Goal: Task Accomplishment & Management: Complete application form

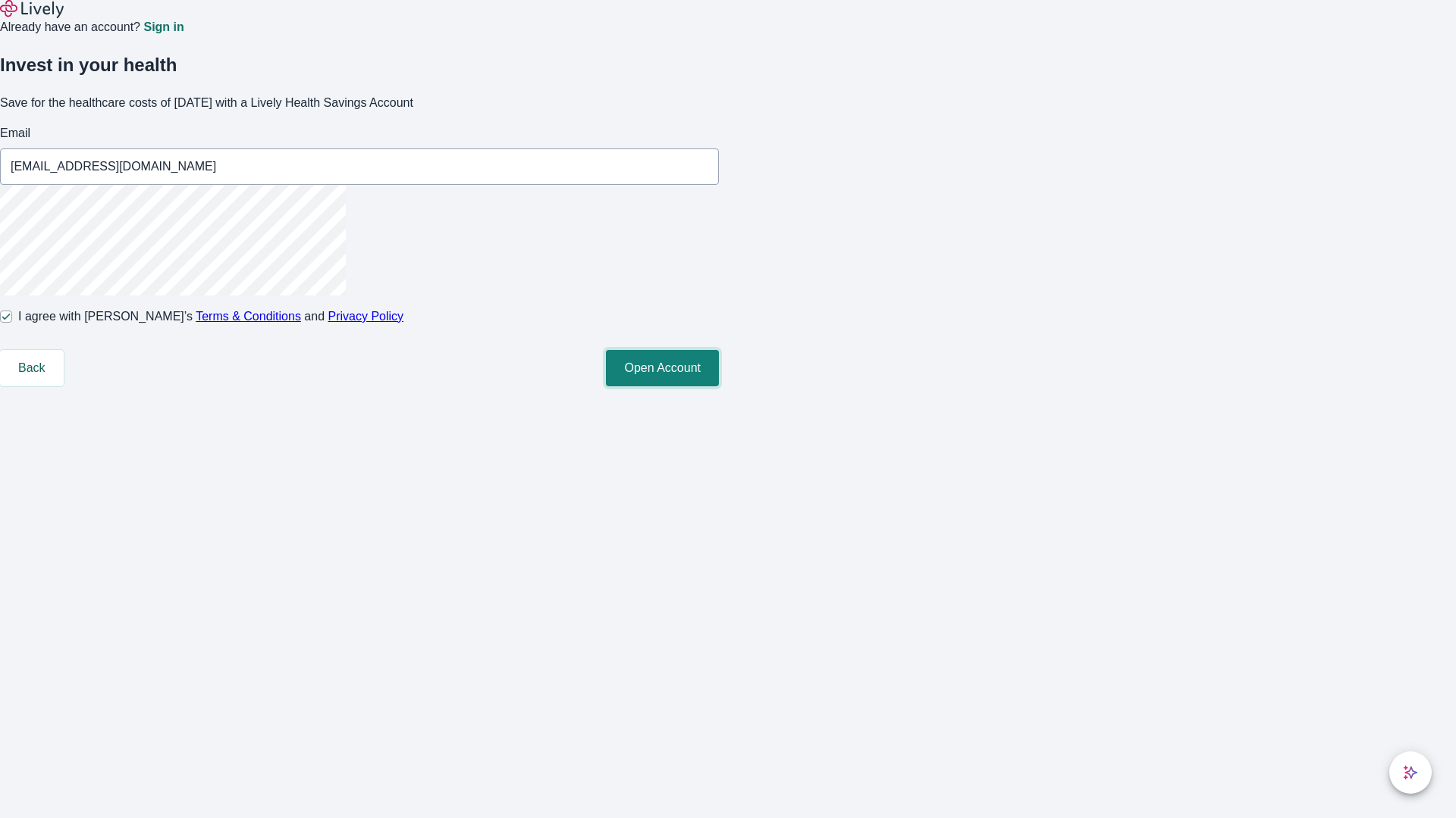
click at [719, 386] on button "Open Account" at bounding box center [661, 368] width 113 height 36
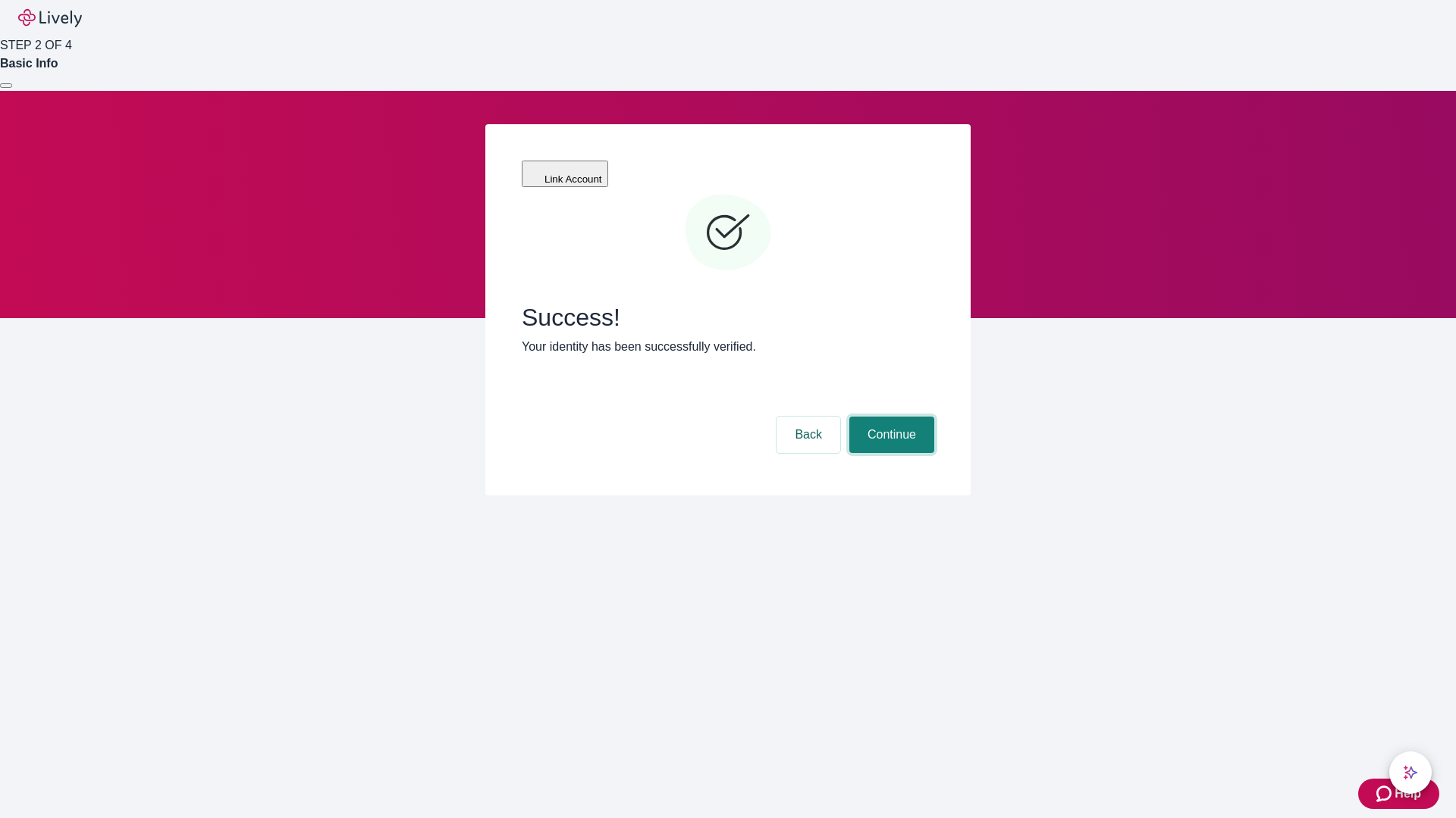
click at [889, 417] on button "Continue" at bounding box center [892, 434] width 85 height 36
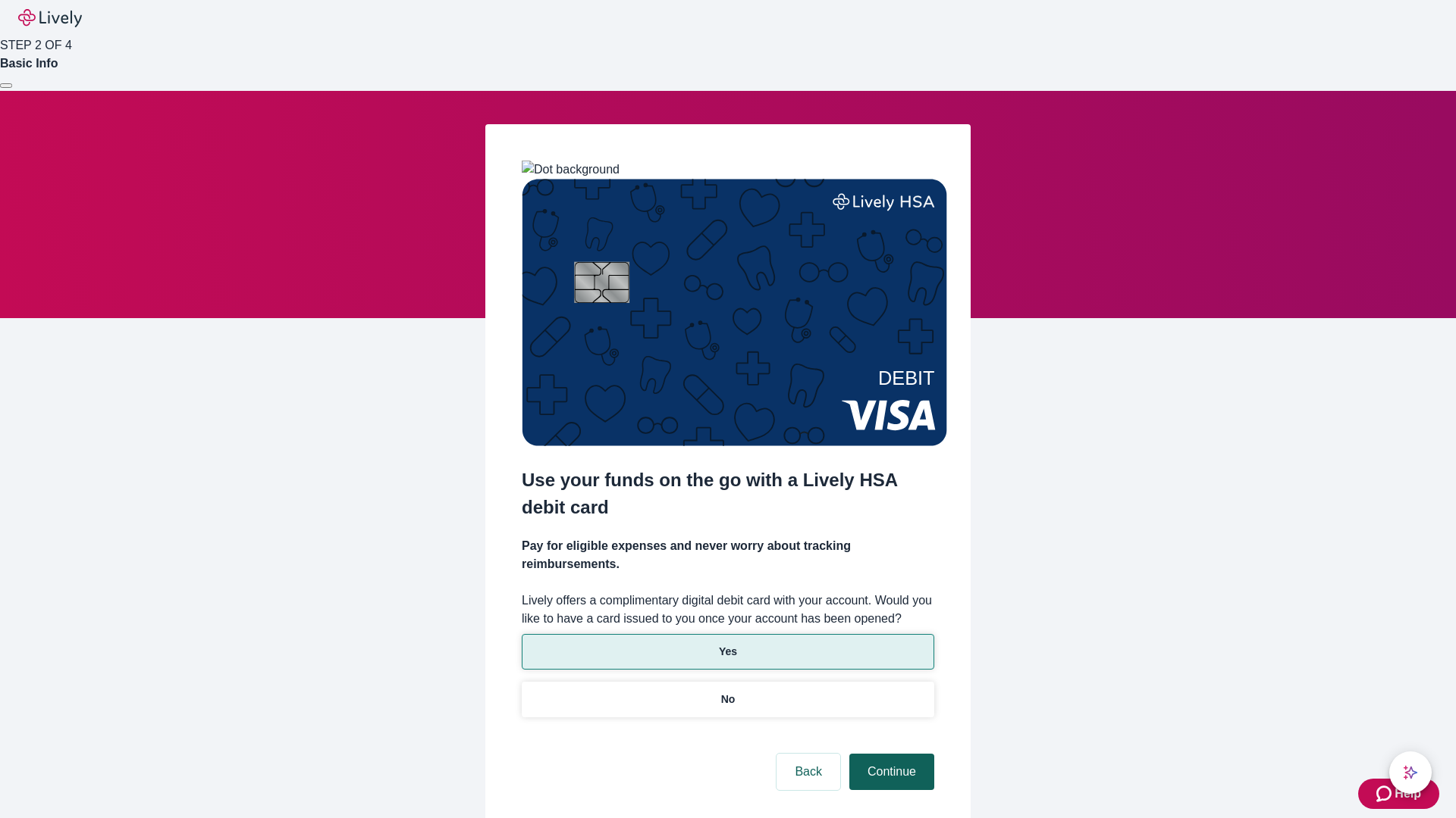
click at [727, 644] on p "Yes" at bounding box center [728, 652] width 19 height 16
click at [889, 754] on button "Continue" at bounding box center [892, 772] width 85 height 36
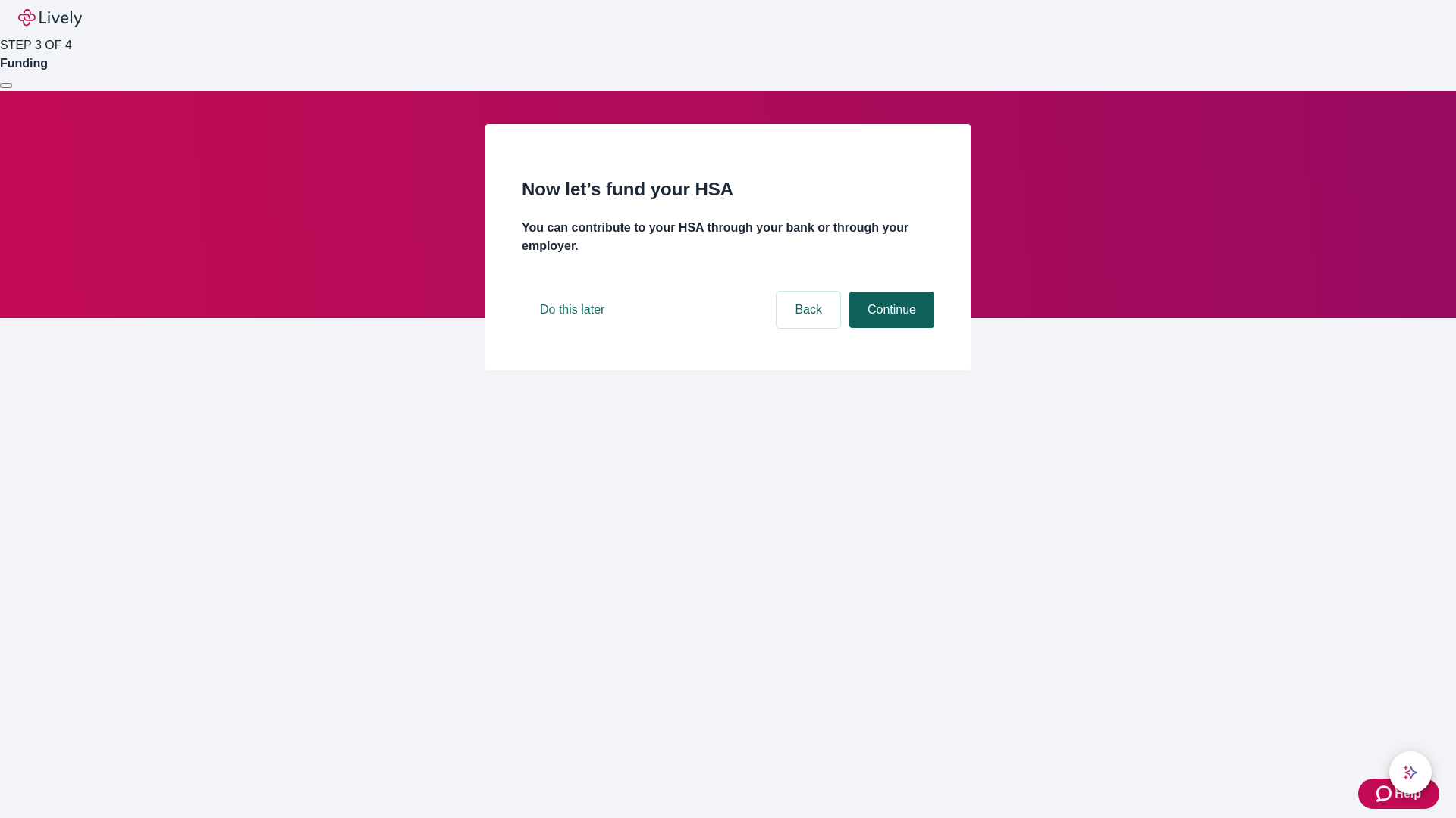
click at [889, 328] on button "Continue" at bounding box center [892, 309] width 85 height 36
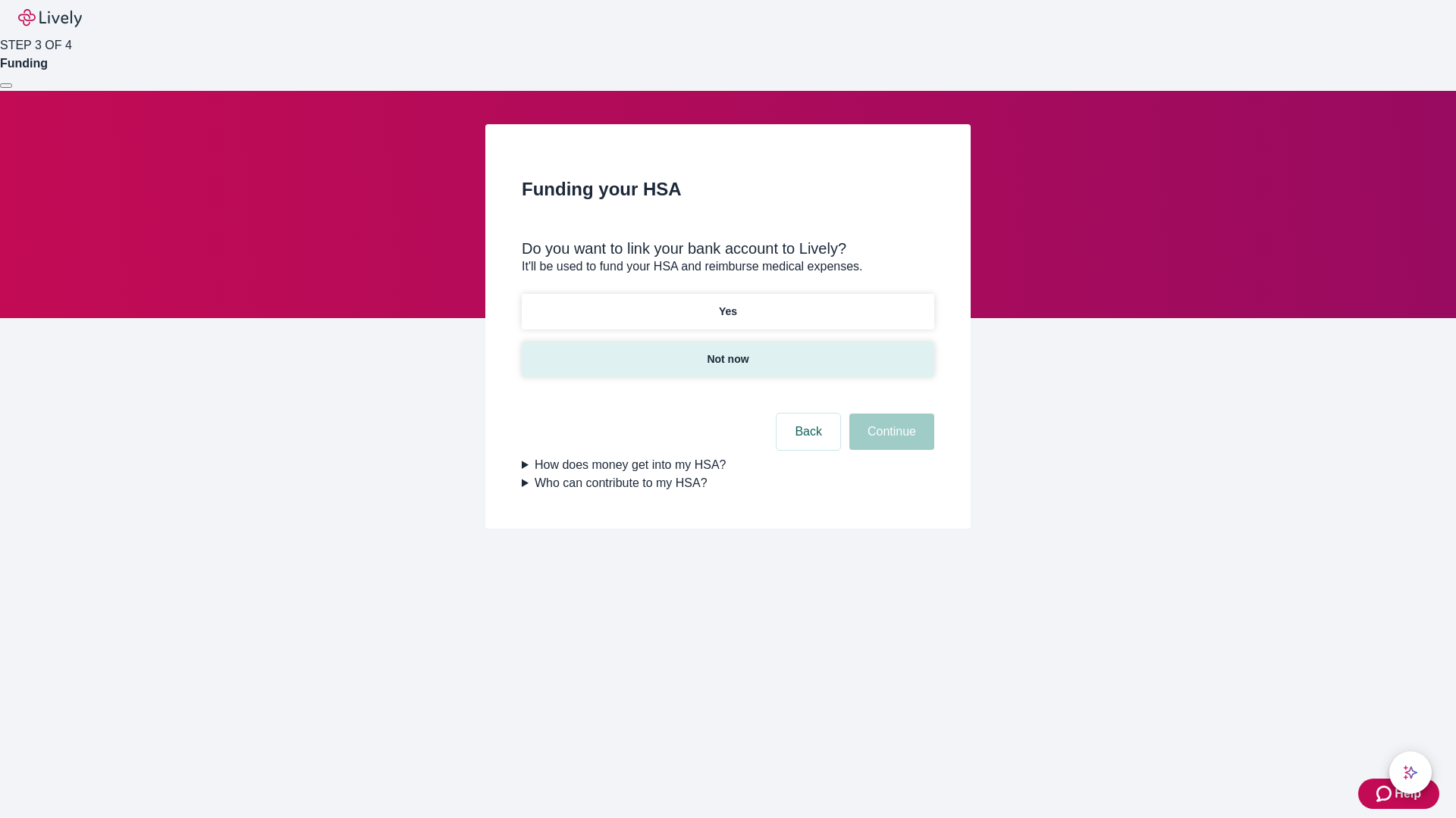
click at [727, 352] on p "Not now" at bounding box center [727, 360] width 42 height 16
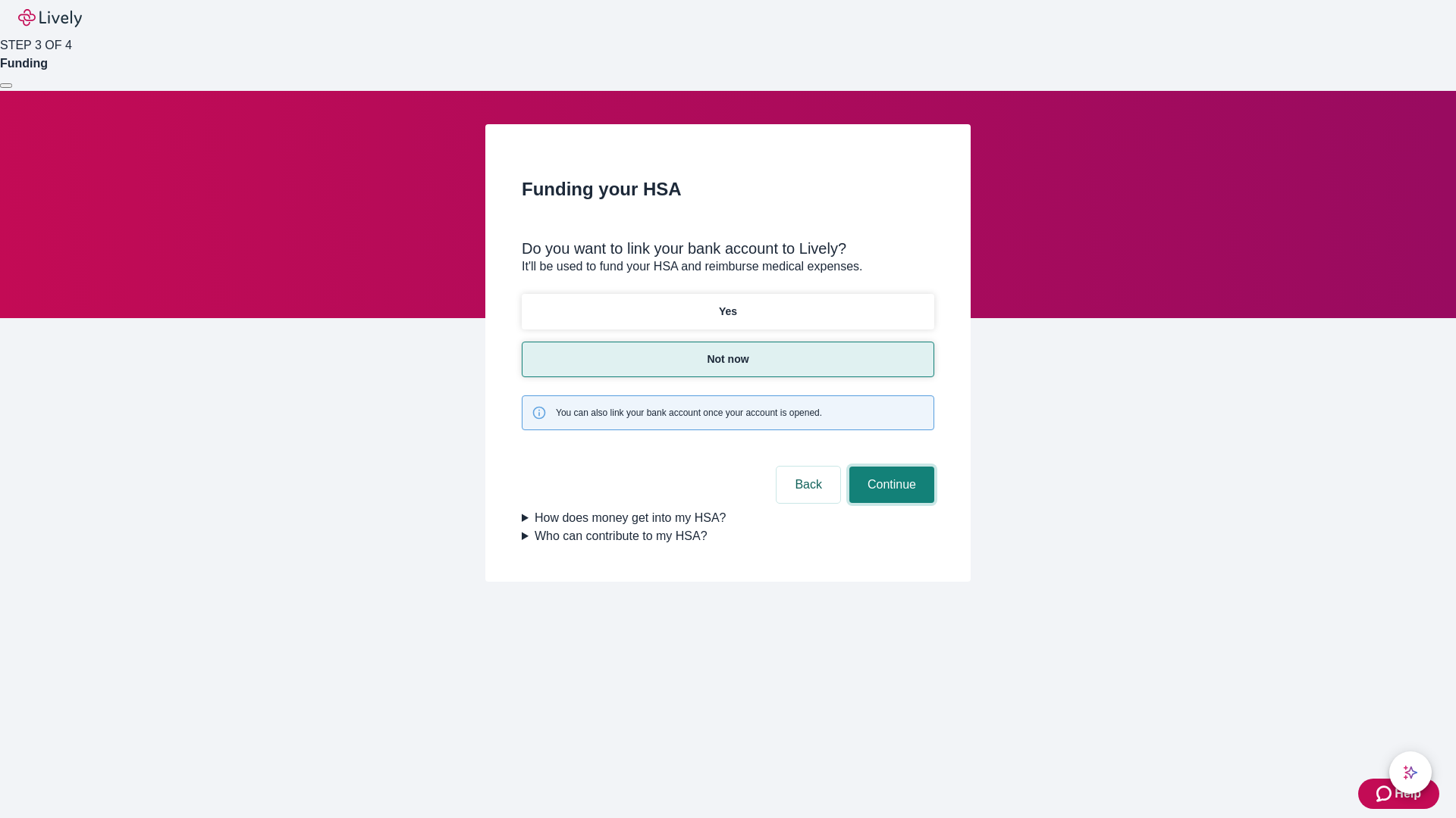
click at [889, 467] on button "Continue" at bounding box center [892, 485] width 85 height 36
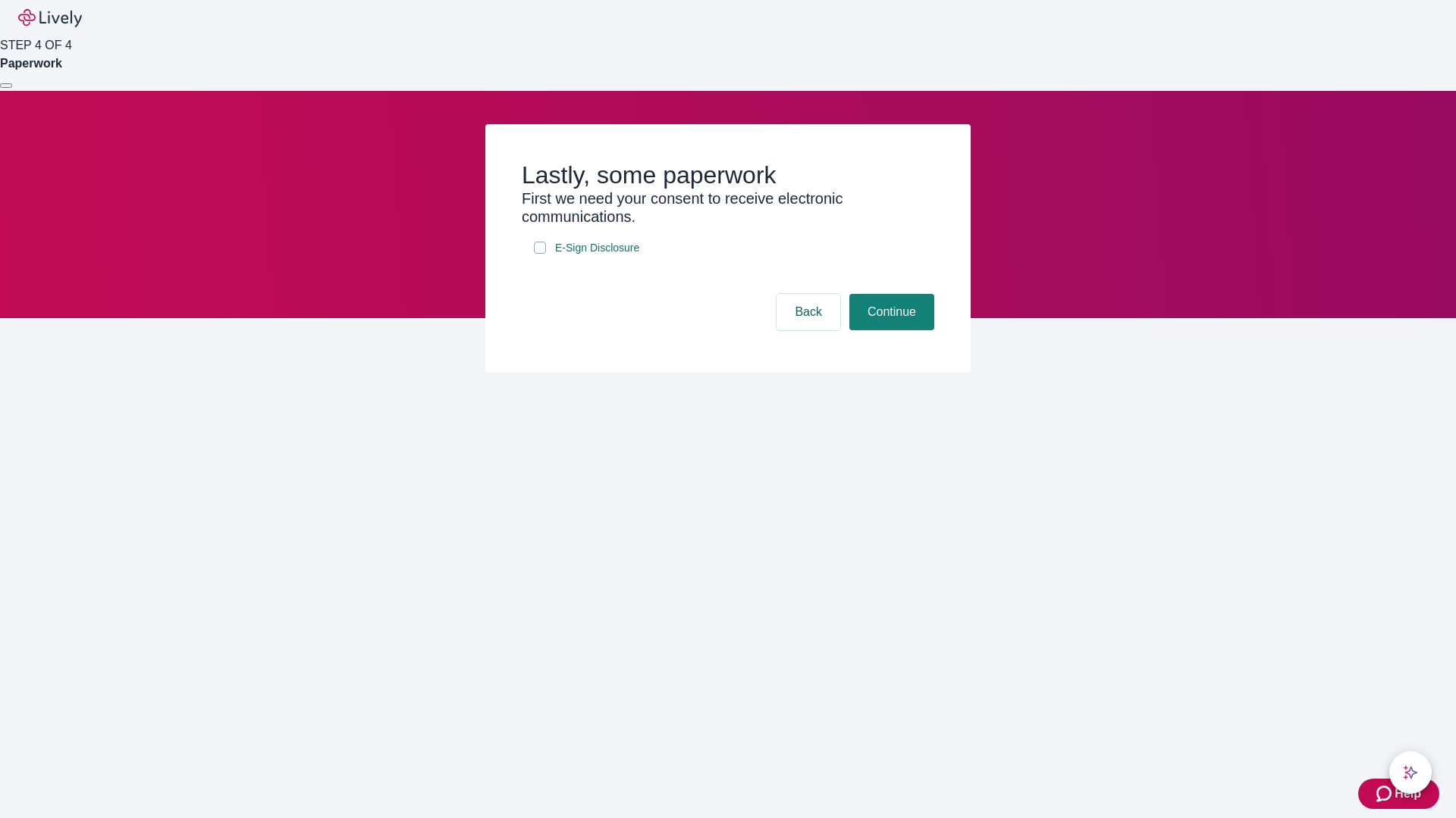
click at [540, 253] on input "E-Sign Disclosure" at bounding box center [540, 248] width 12 height 12
checkbox input "true"
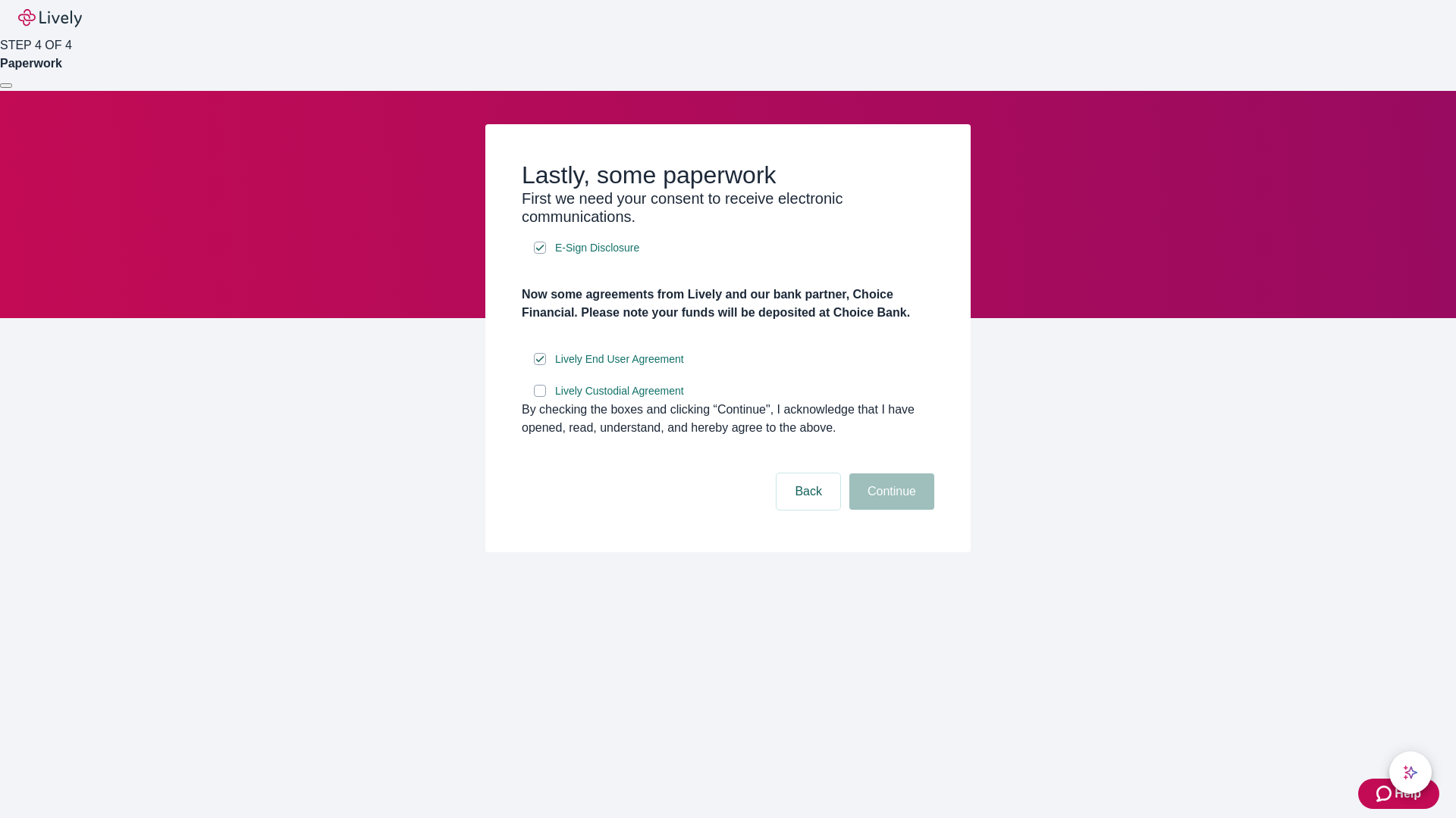
click at [540, 397] on input "Lively Custodial Agreement" at bounding box center [540, 391] width 12 height 12
checkbox input "true"
click at [889, 510] on button "Continue" at bounding box center [892, 491] width 85 height 36
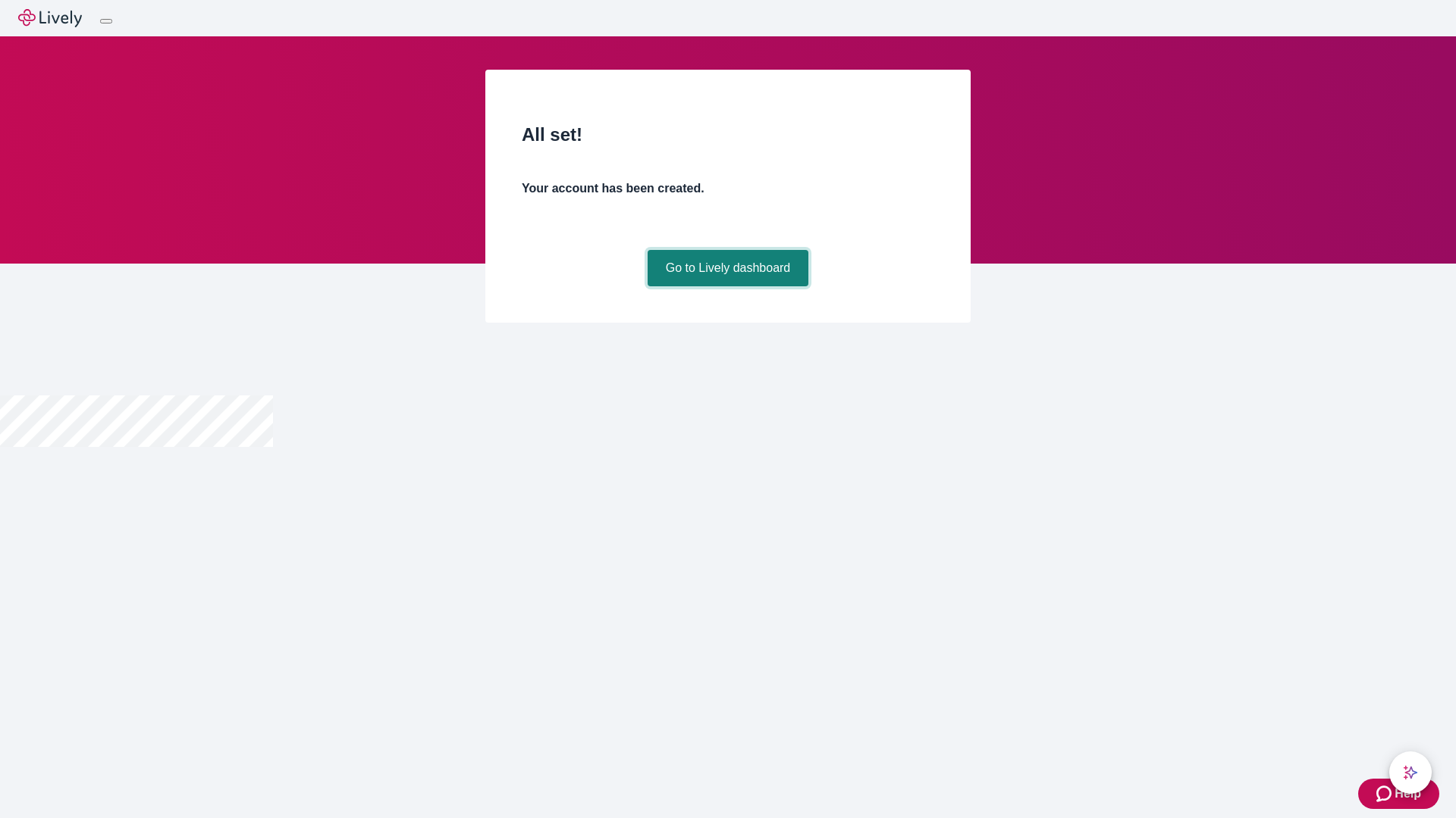
click at [727, 286] on link "Go to Lively dashboard" at bounding box center [728, 268] width 161 height 36
